Goal: Task Accomplishment & Management: Complete application form

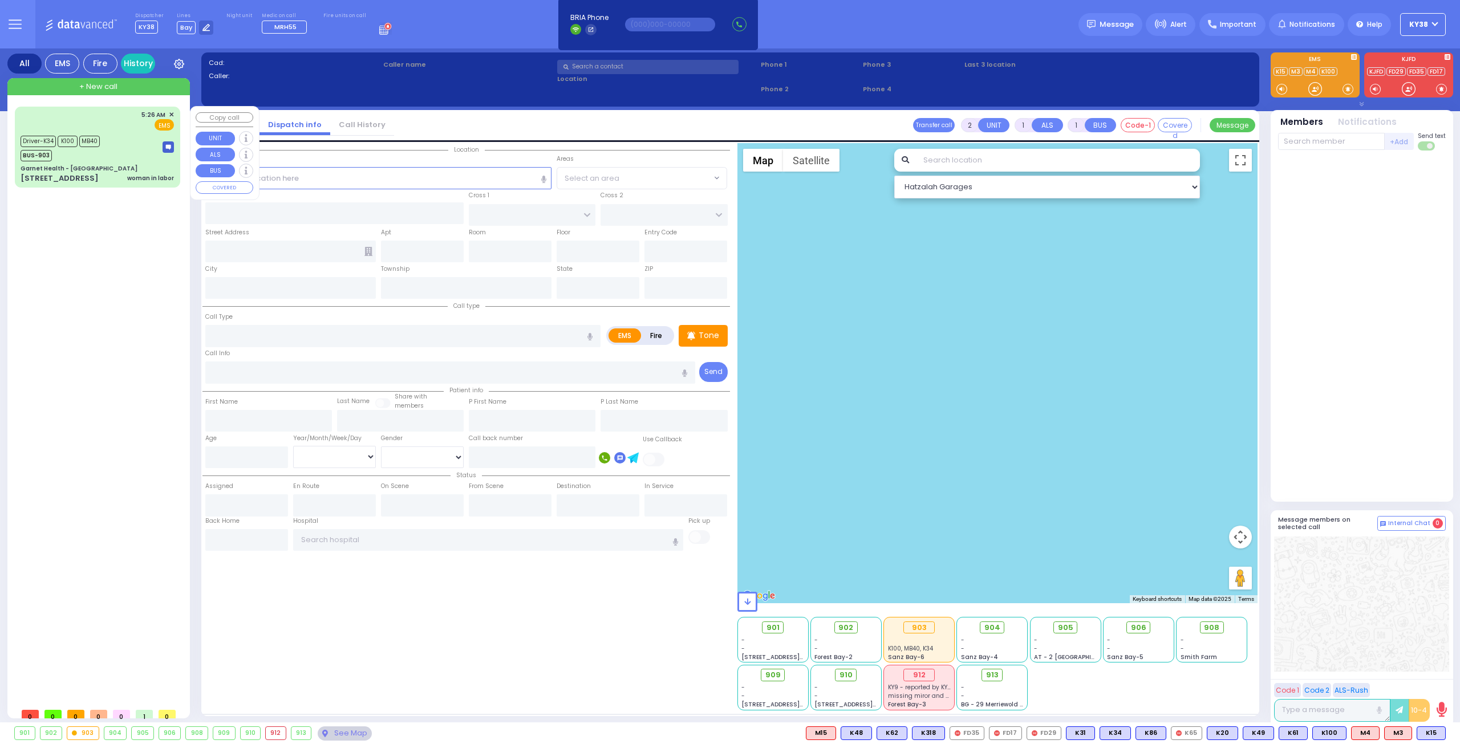
click at [118, 151] on div "Driver-K34 K100 MB40 BUS-903" at bounding box center [97, 147] width 153 height 29
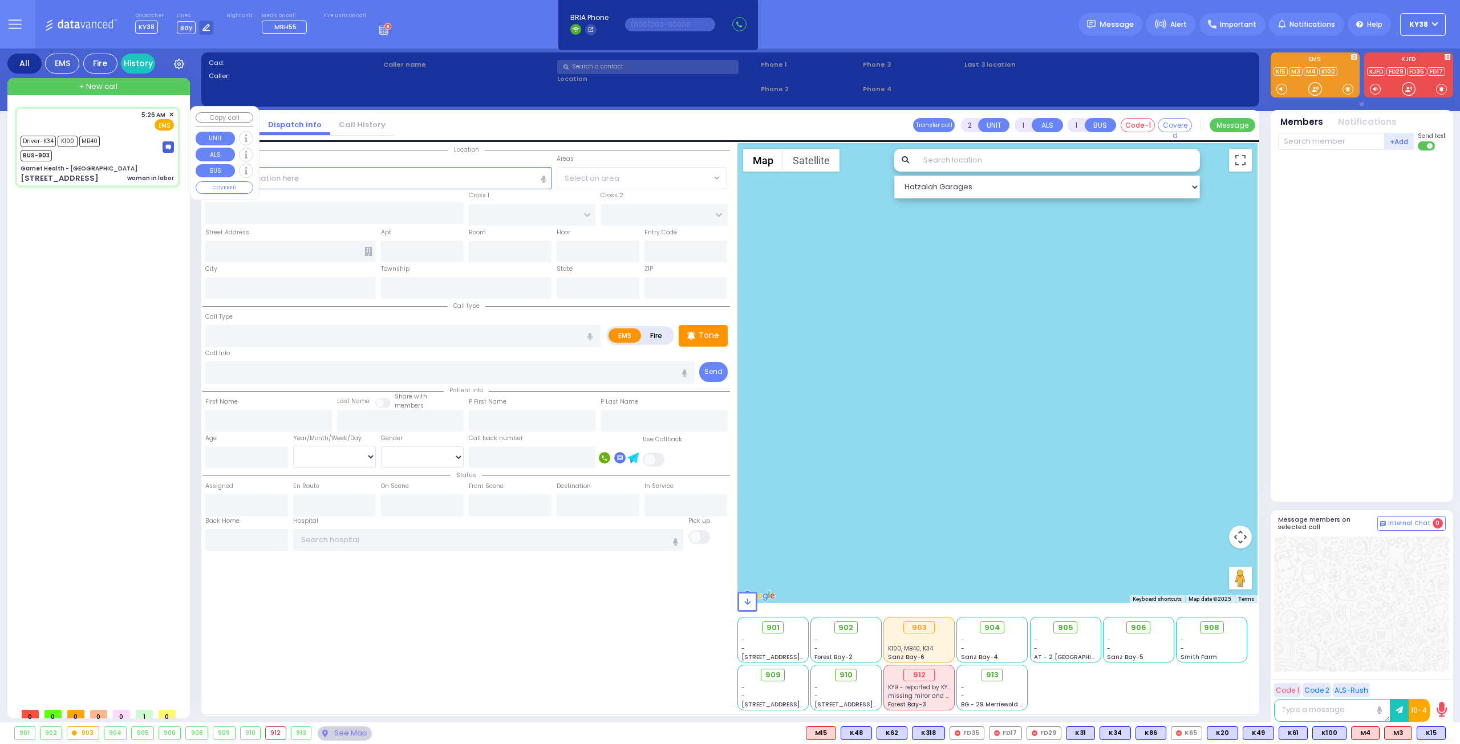
type input "6"
select select
type input "woman in labor"
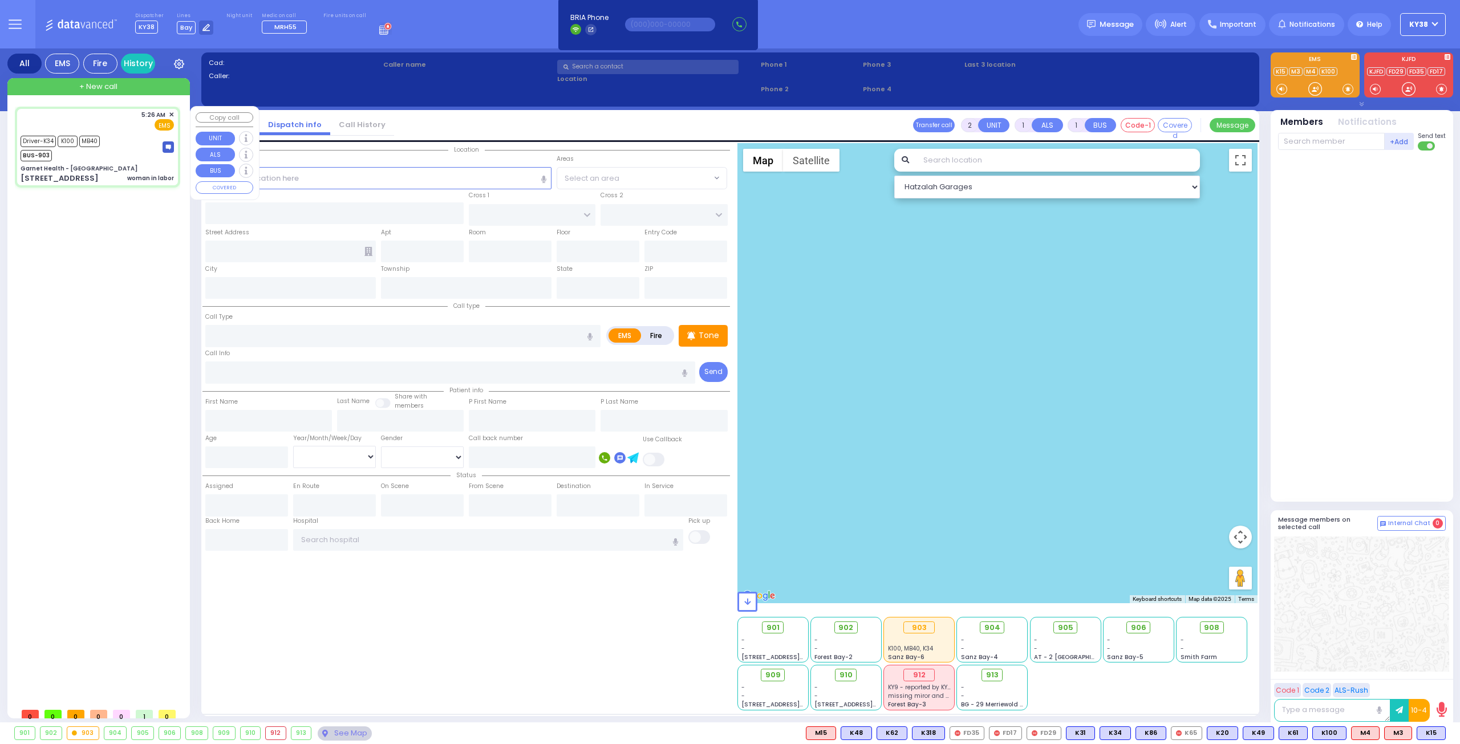
radio input "true"
type input "[PERSON_NAME]"
type input "20"
select select "Year"
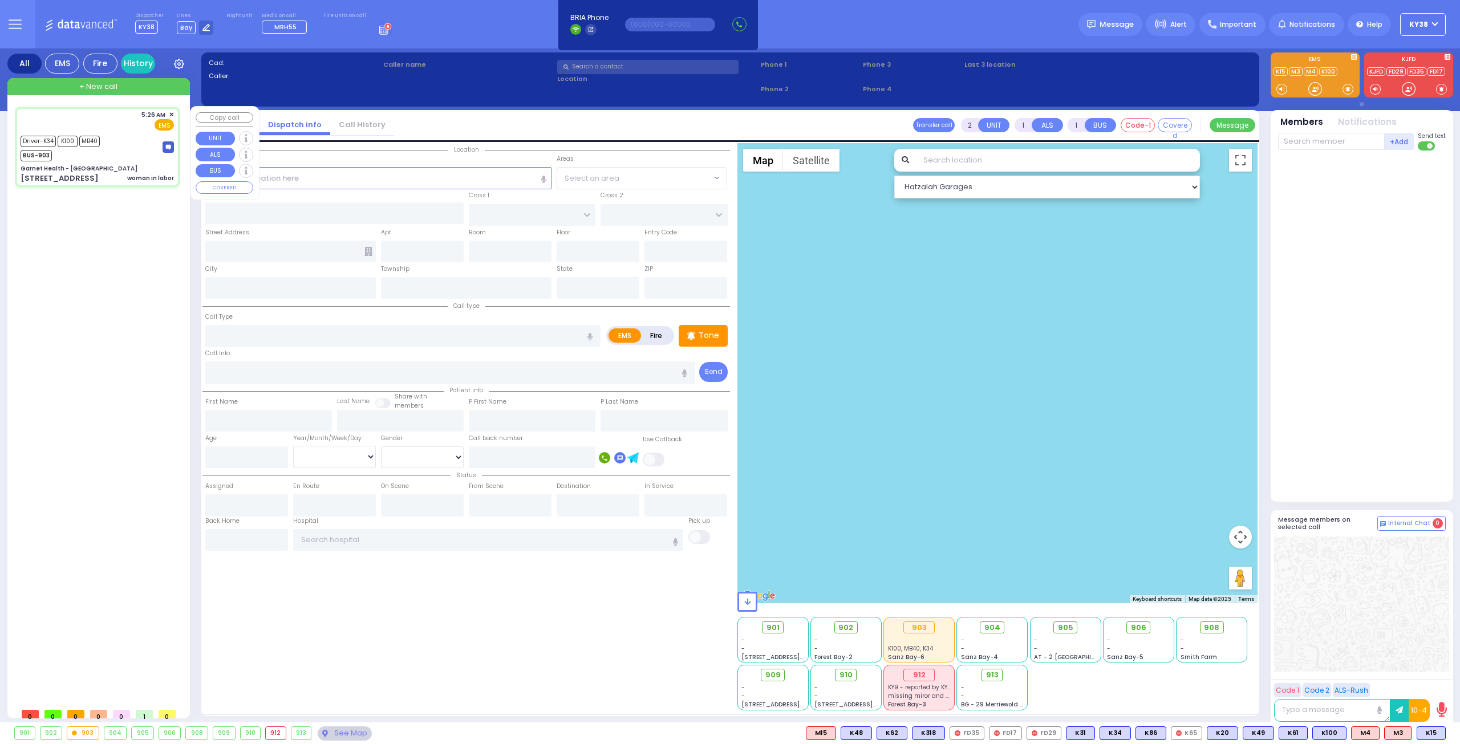
select select "[DEMOGRAPHIC_DATA]"
type input "05:26"
type input "05:28"
type input "05:49"
type input "06:20"
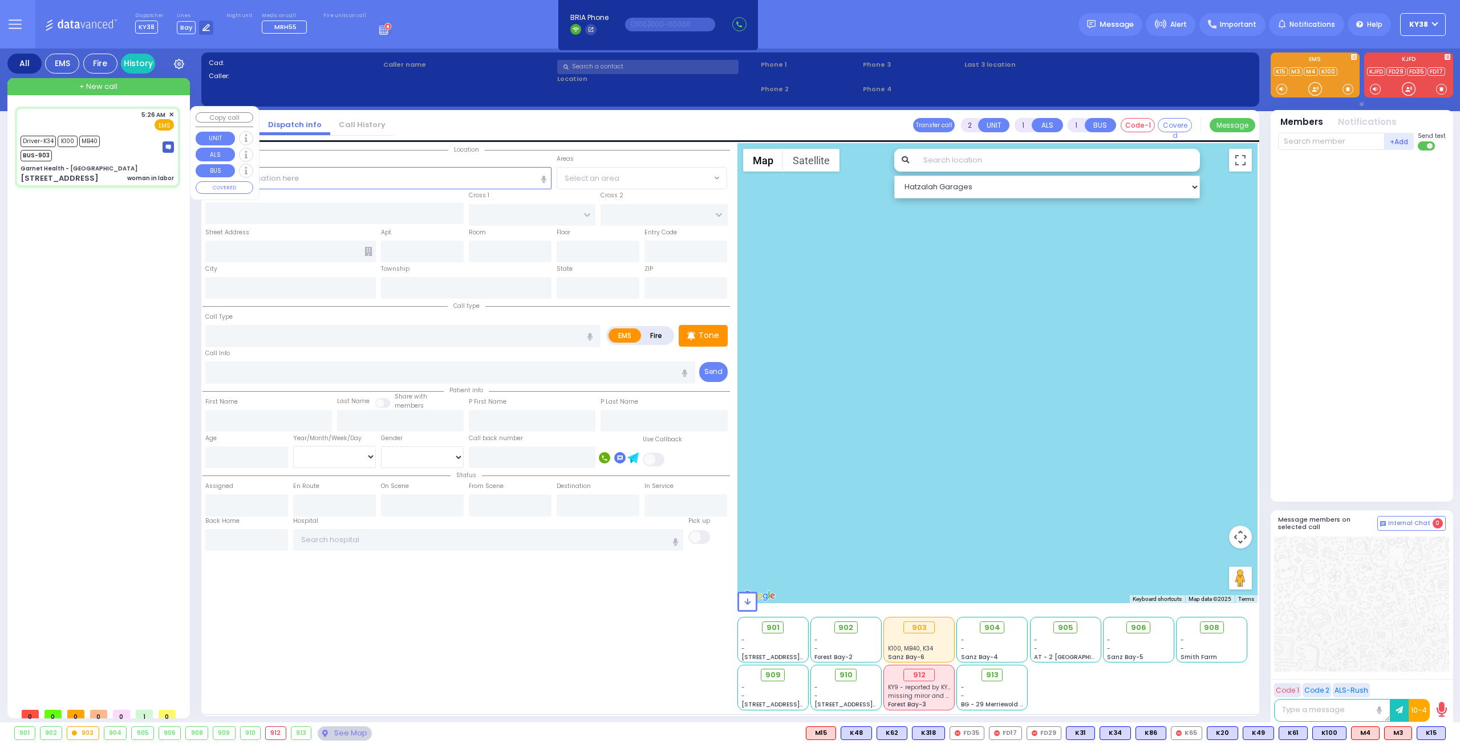
type input "07:11"
type input "07:18"
select select "Hatzalah Garages"
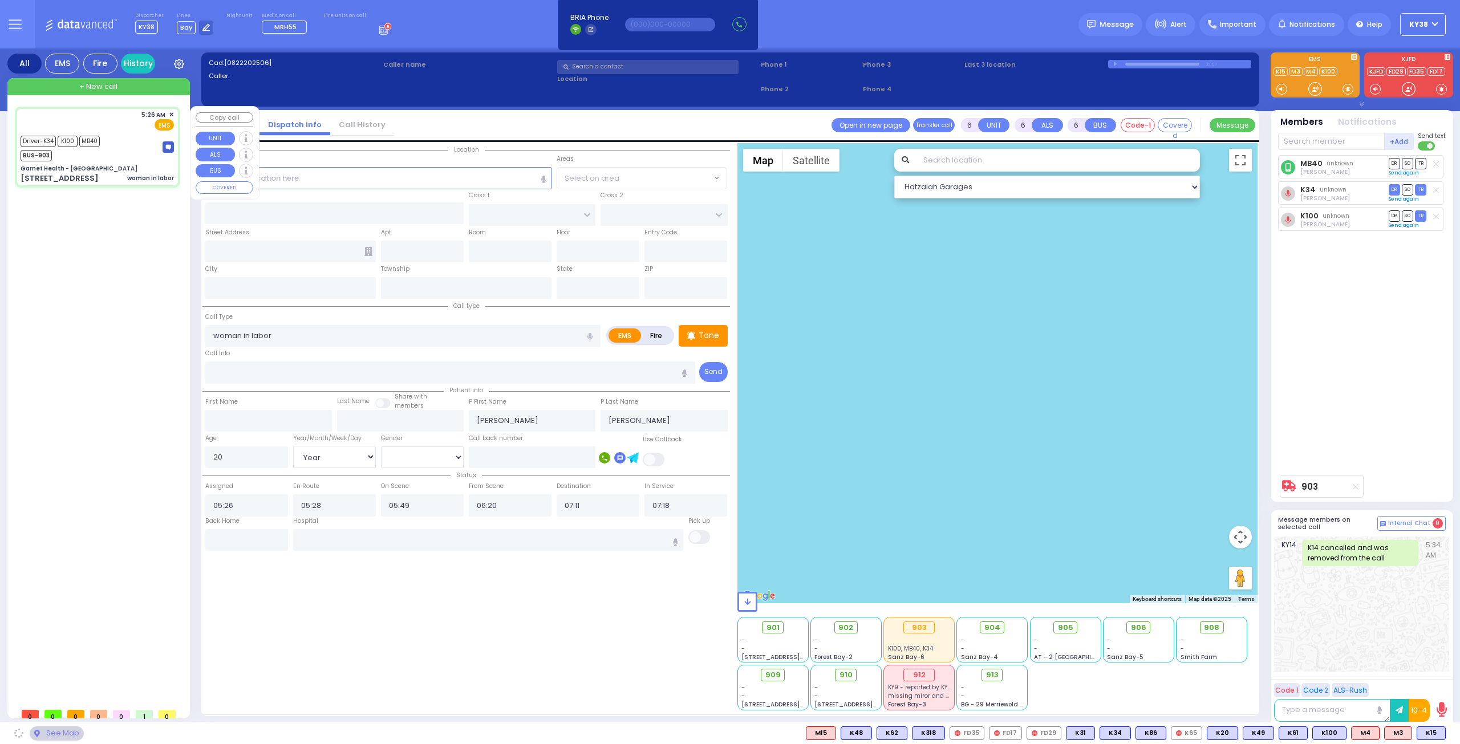
type input "Garnet Health - [GEOGRAPHIC_DATA]"
type input "GOLF LINKS RD"
type input "[GEOGRAPHIC_DATA]"
type input "[STREET_ADDRESS]"
type input "[GEOGRAPHIC_DATA]"
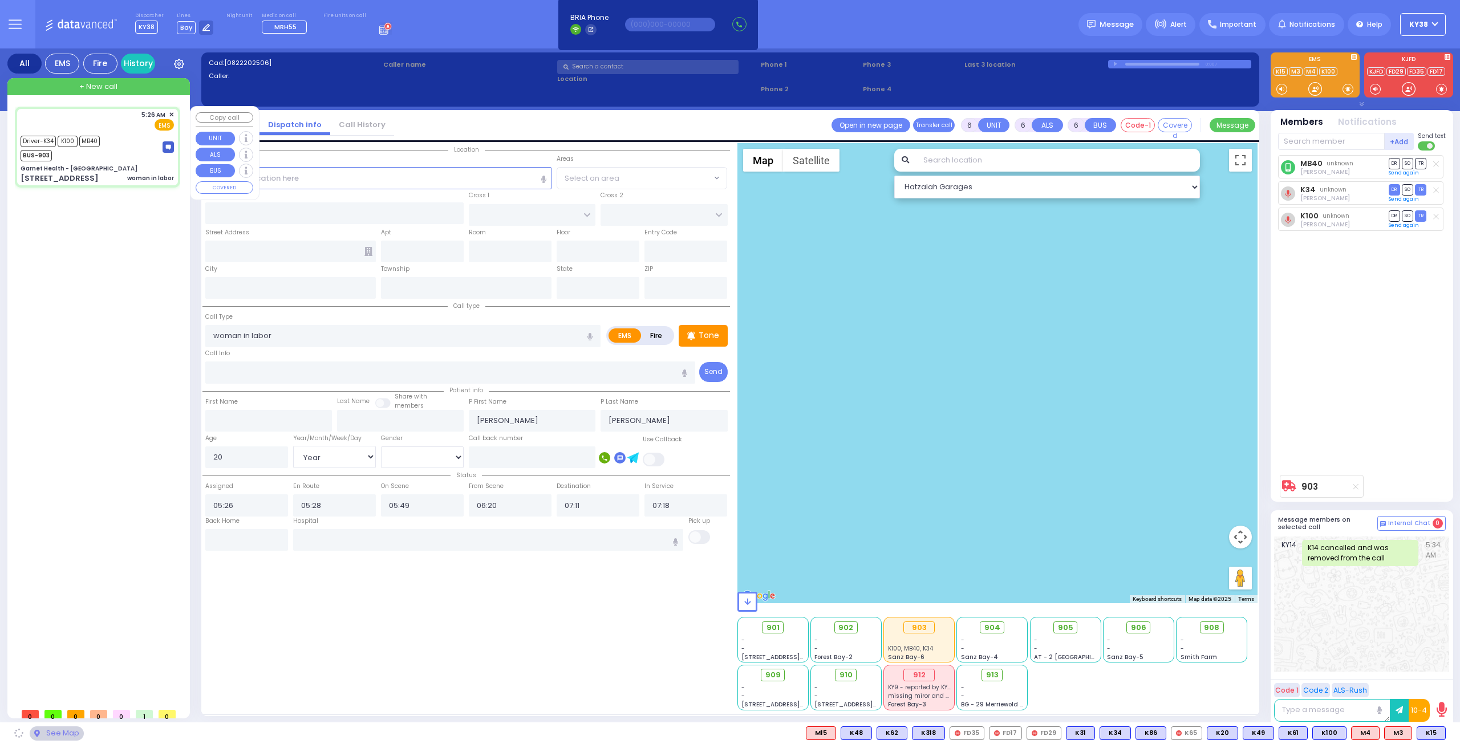
type input "[US_STATE]"
type input "10940"
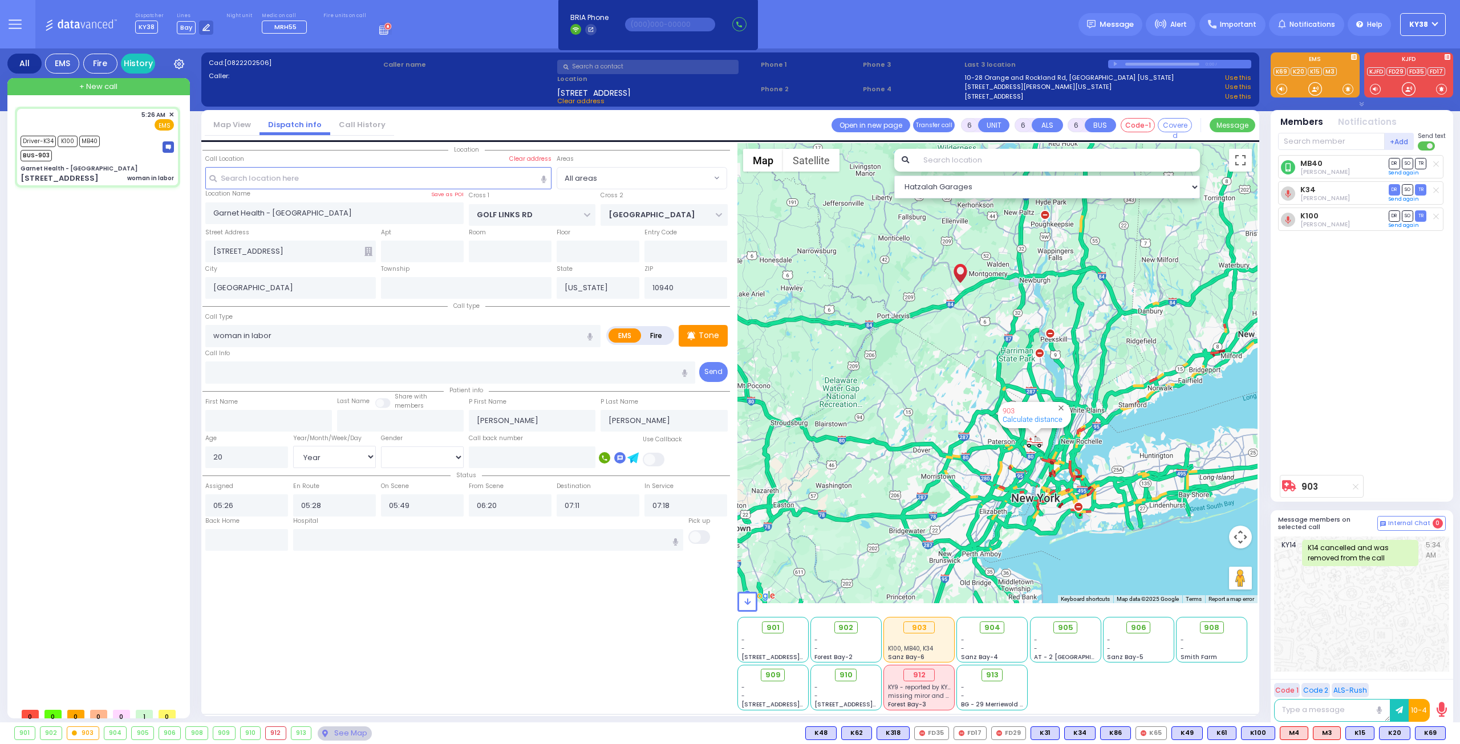
select select
radio input "true"
select select "Year"
select select "[DEMOGRAPHIC_DATA]"
type input "[US_STATE][GEOGRAPHIC_DATA]- [GEOGRAPHIC_DATA] [STREET_ADDRESS][US_STATE]"
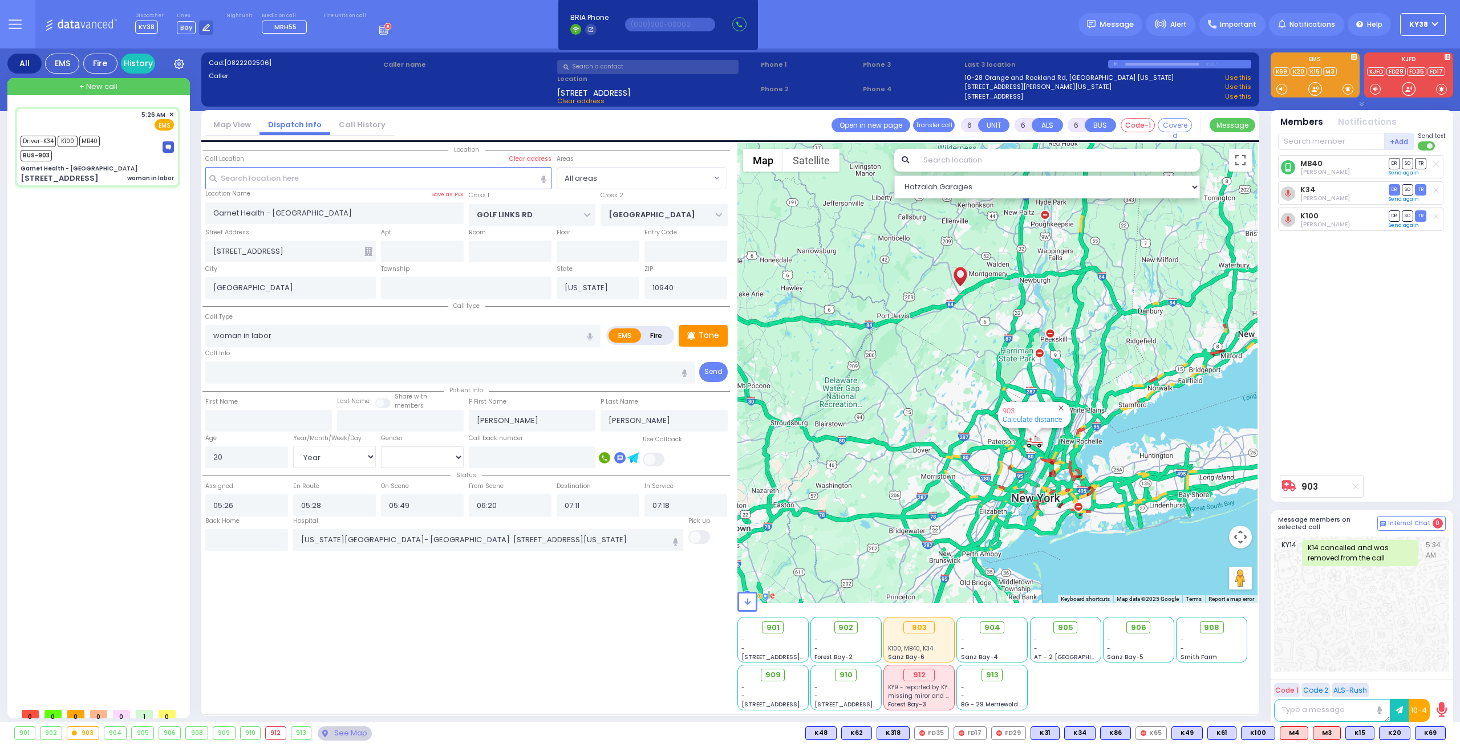
select select "Hatzalah Garages"
select select
radio input "true"
select select "Year"
select select "[DEMOGRAPHIC_DATA]"
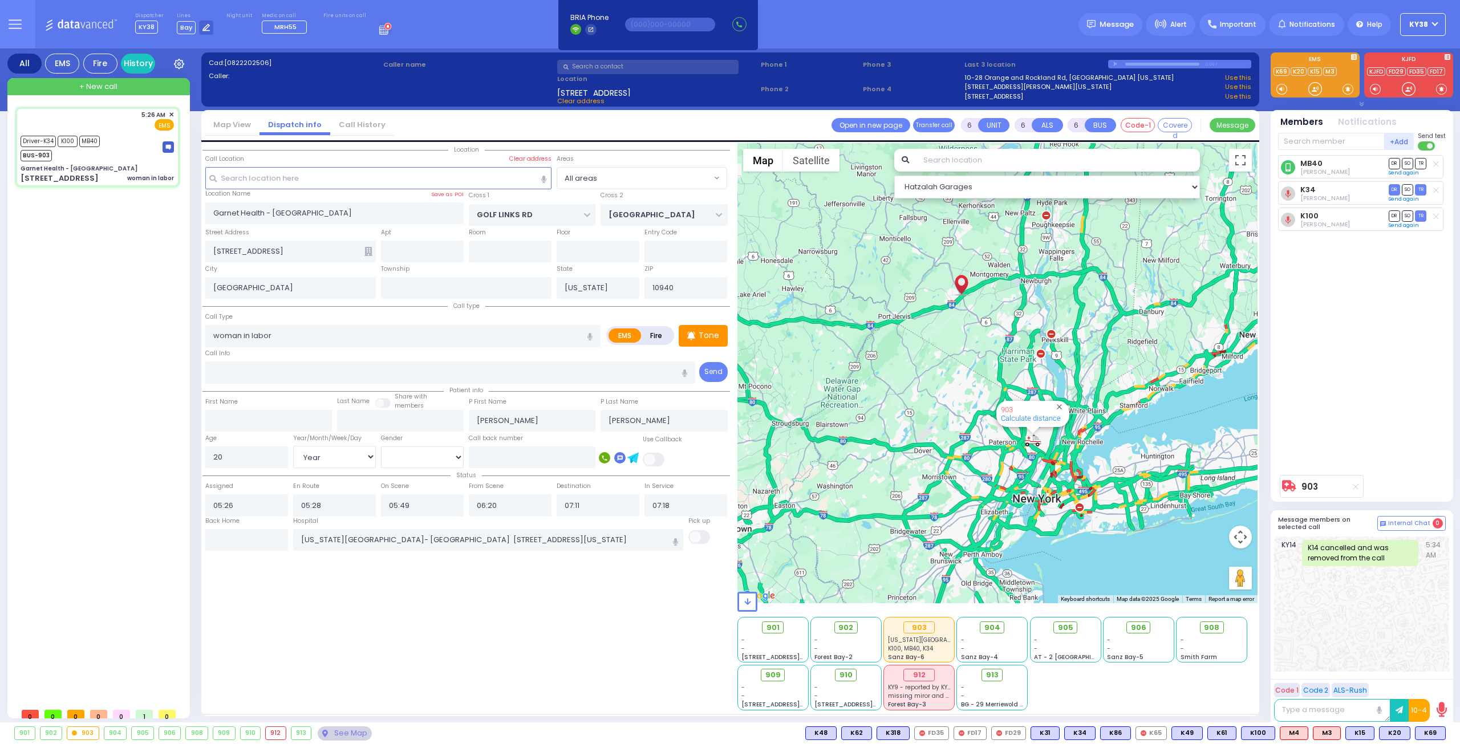
select select "Hatzalah Garages"
select select
radio input "true"
select select "Year"
select select "[DEMOGRAPHIC_DATA]"
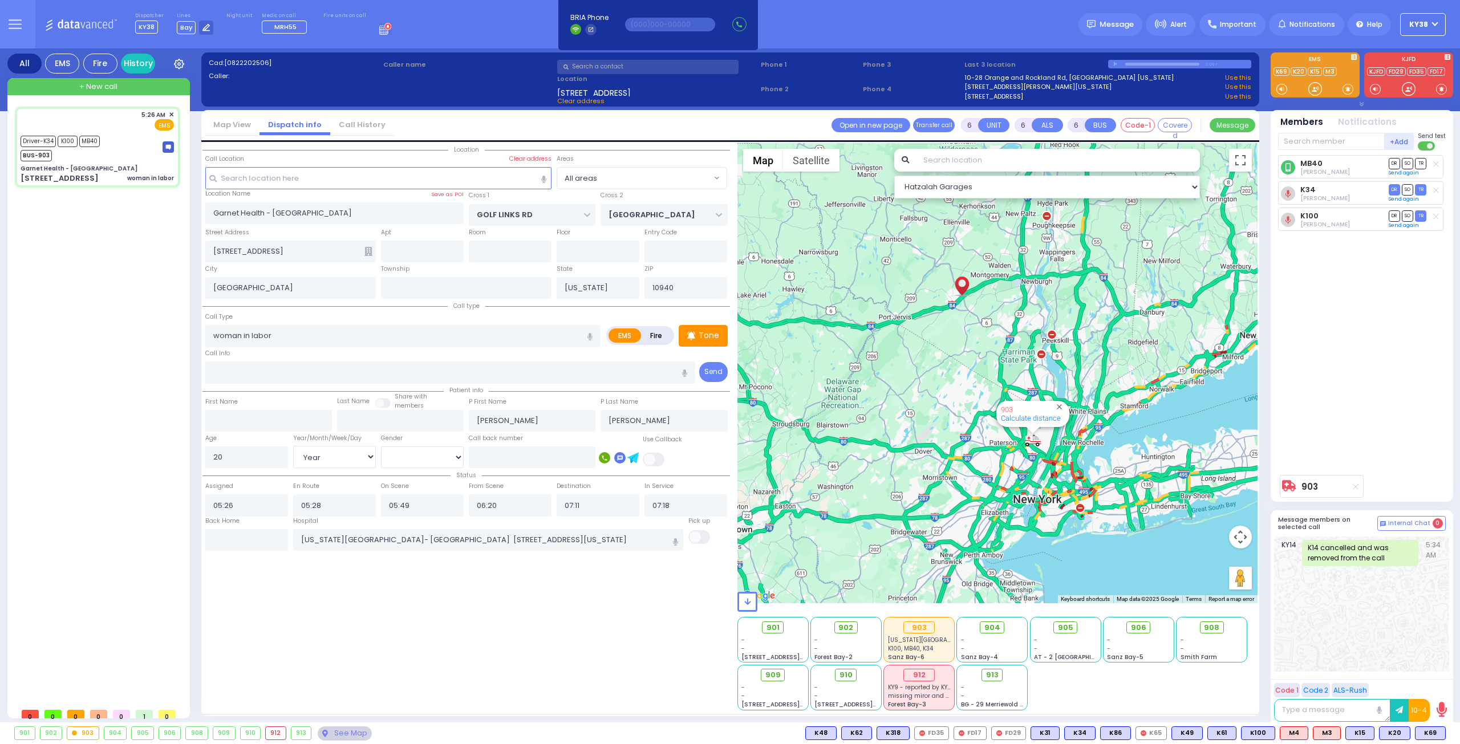
select select "Hatzalah Garages"
